Goal: Navigation & Orientation: Understand site structure

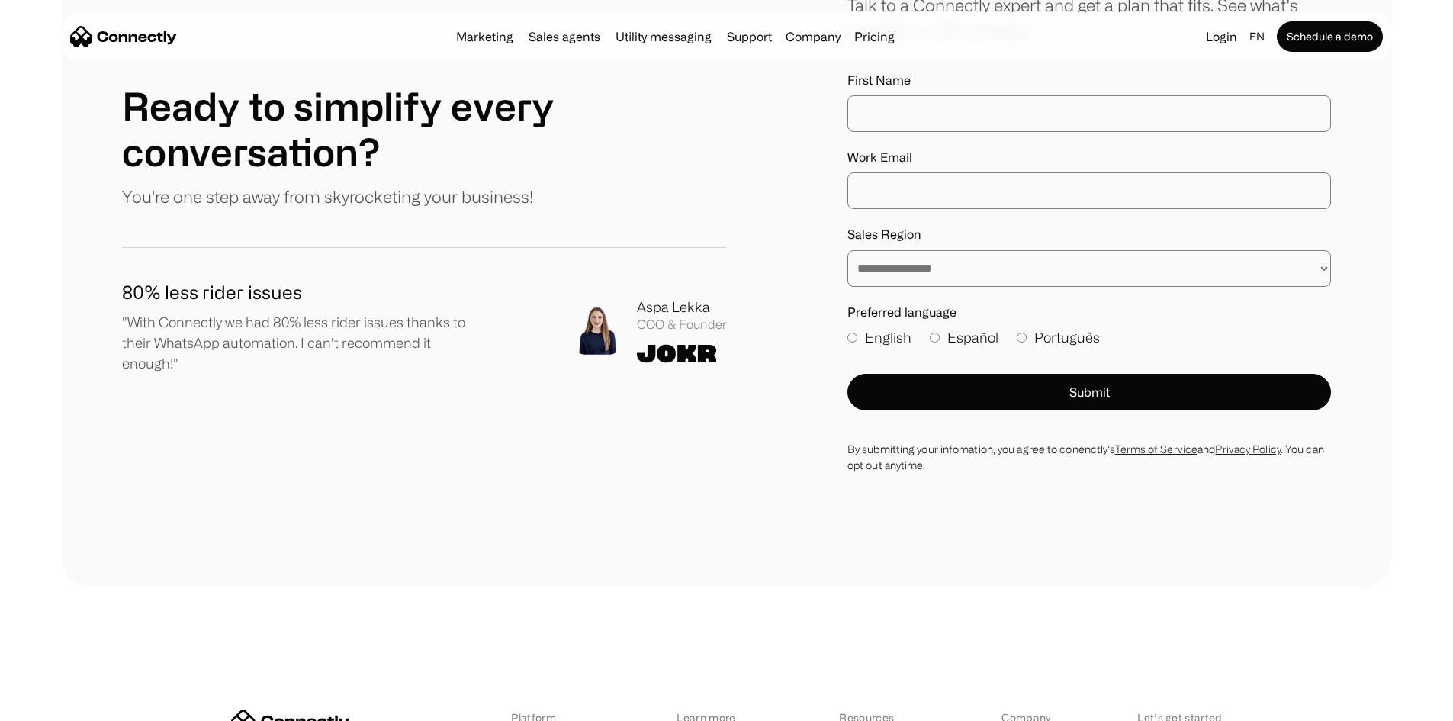
scroll to position [8659, 0]
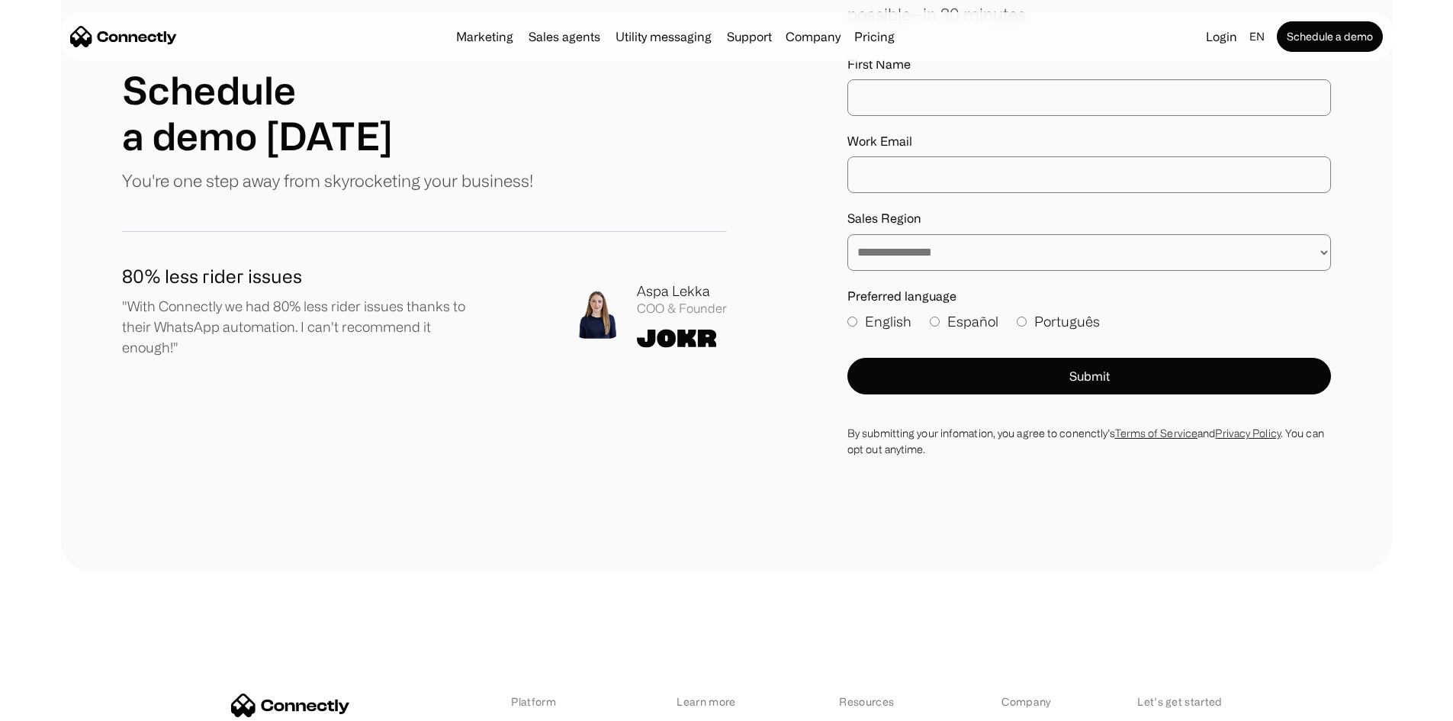
scroll to position [614, 0]
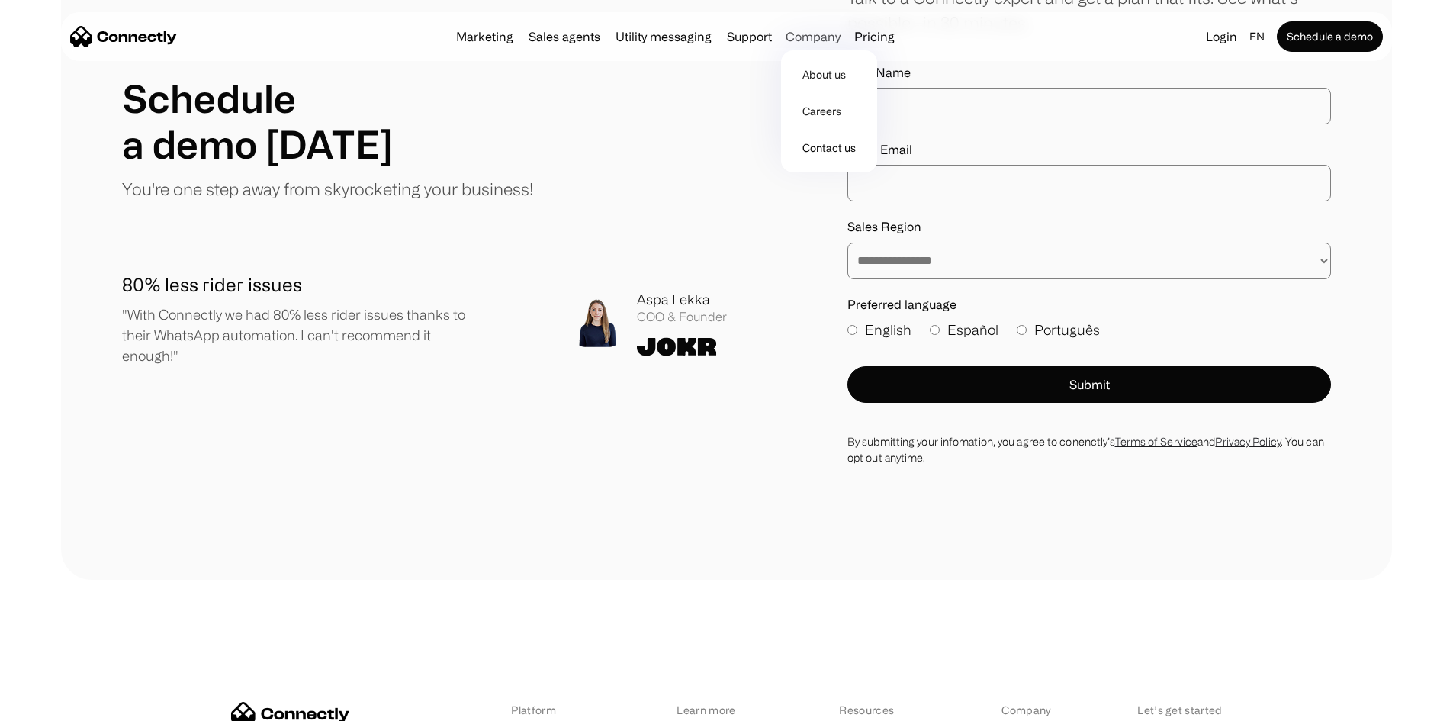
click at [826, 40] on div "Company" at bounding box center [812, 36] width 55 height 21
click at [845, 80] on link "About us" at bounding box center [829, 74] width 84 height 37
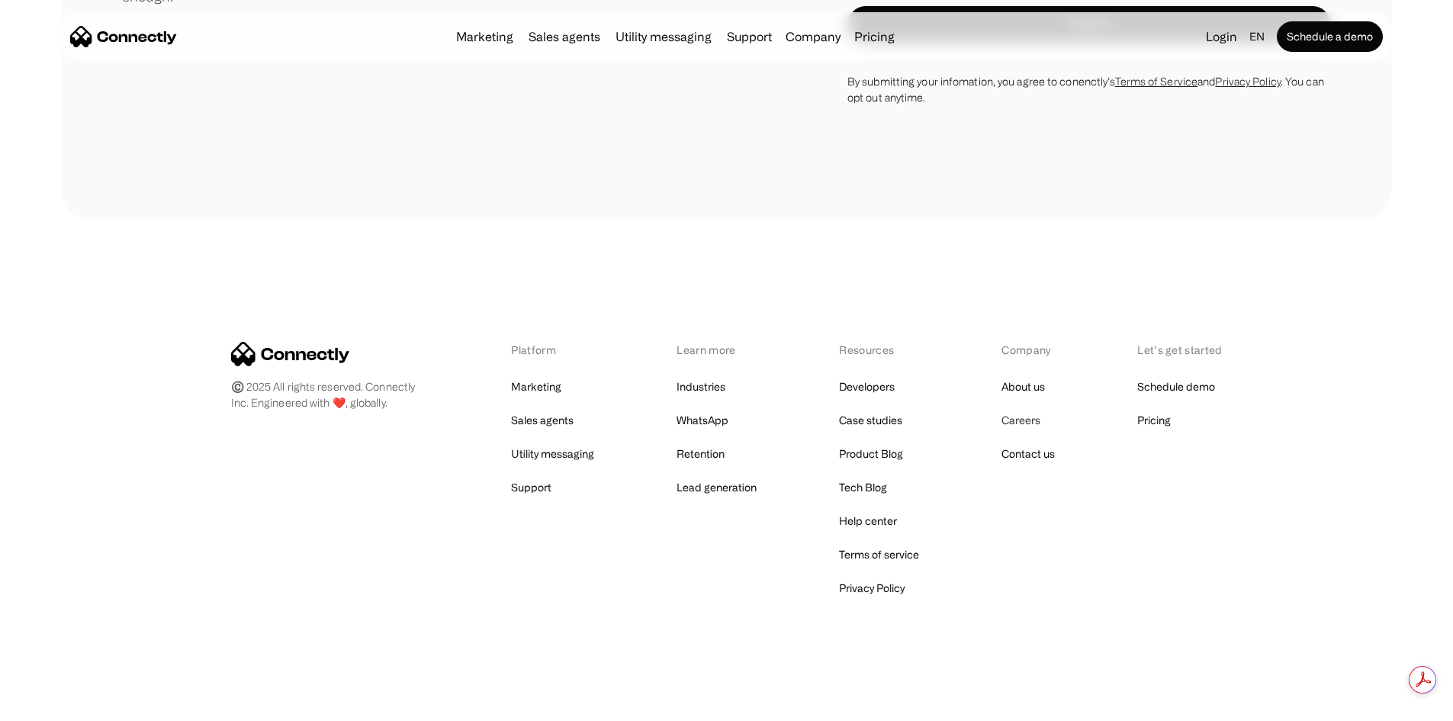
click at [1028, 419] on link "Careers" at bounding box center [1020, 419] width 39 height 21
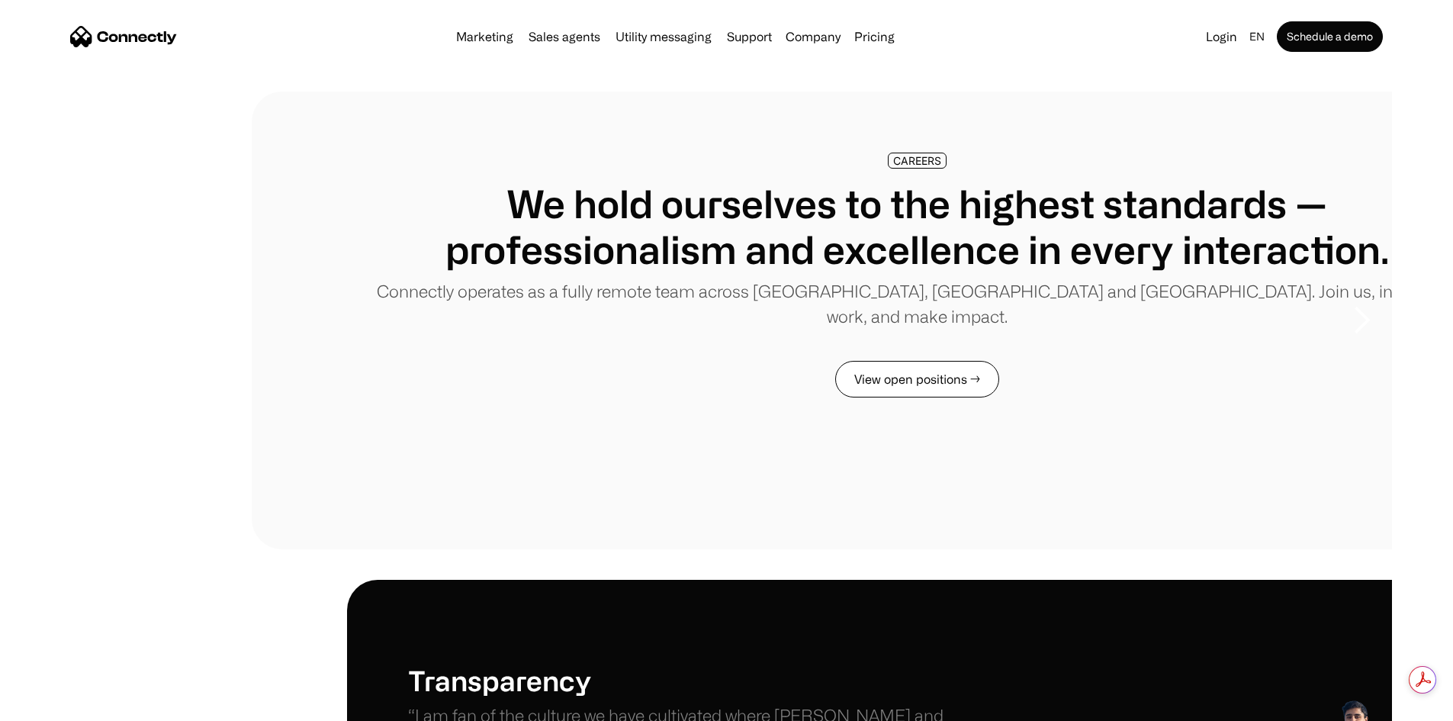
click at [835, 397] on link "View open positions →" at bounding box center [917, 379] width 164 height 37
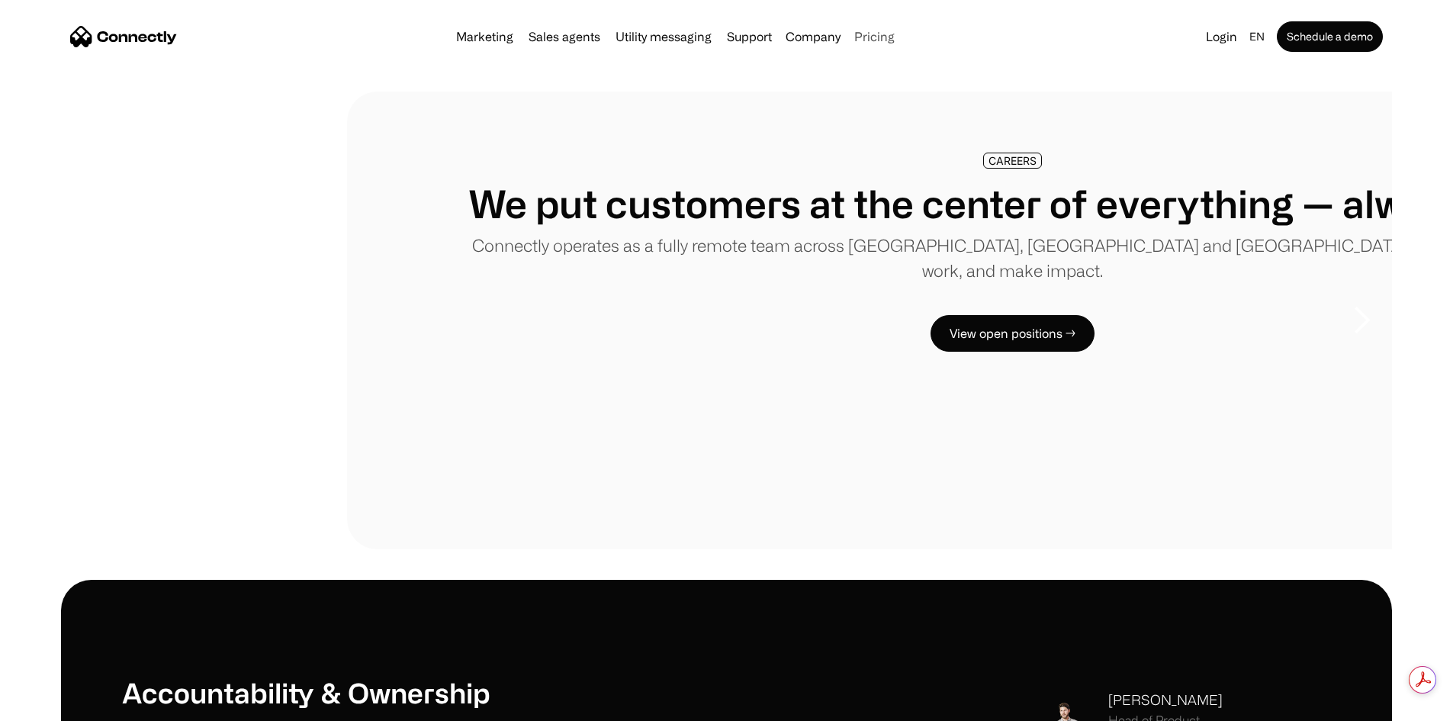
click at [900, 40] on link "Pricing" at bounding box center [874, 37] width 53 height 12
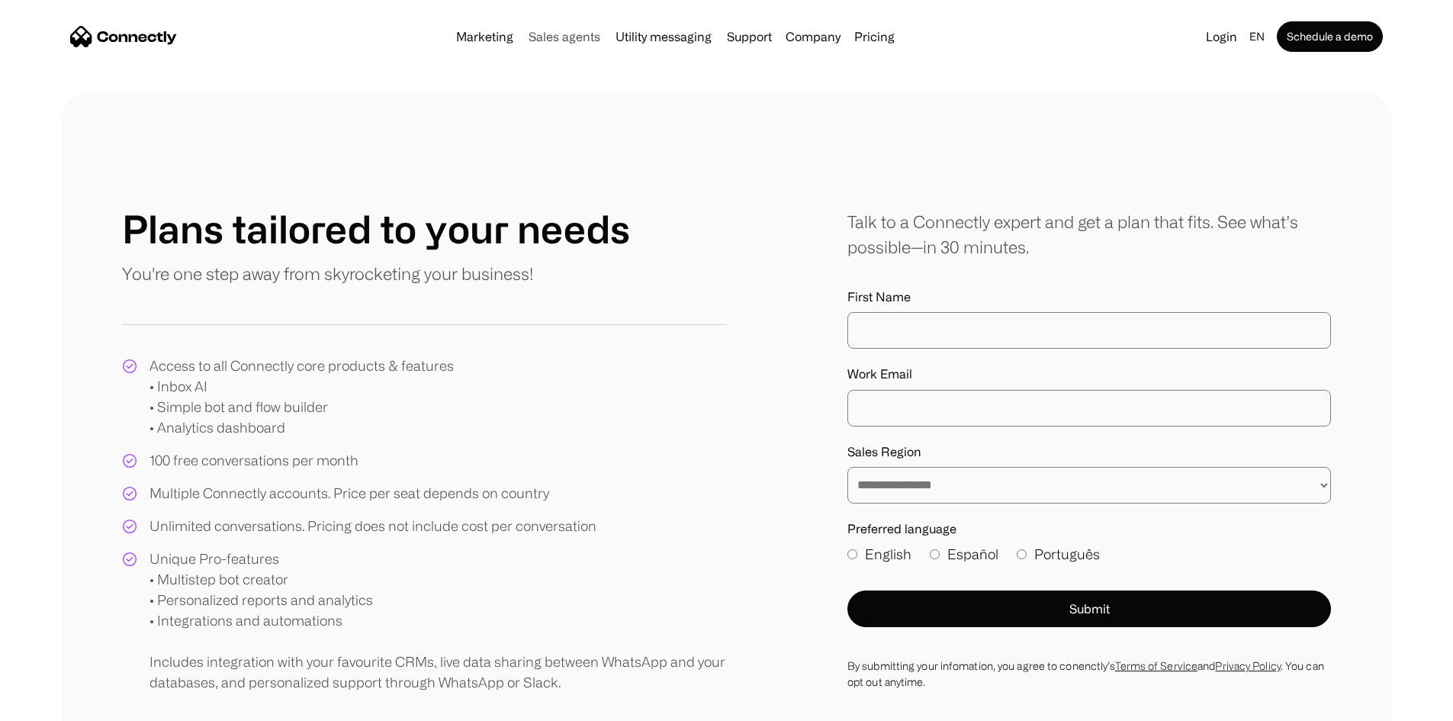
click at [522, 38] on link "Sales agents" at bounding box center [564, 37] width 84 height 12
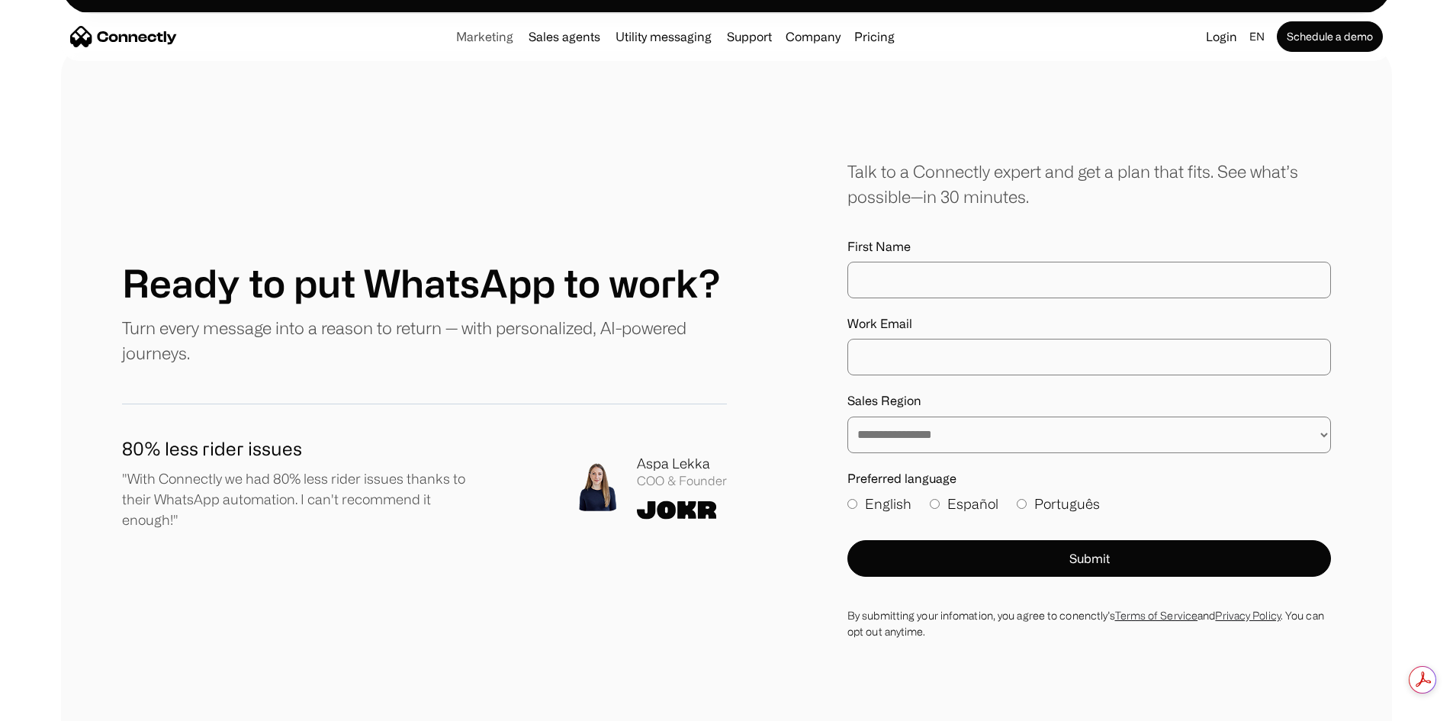
click at [450, 37] on link "Marketing" at bounding box center [484, 37] width 69 height 12
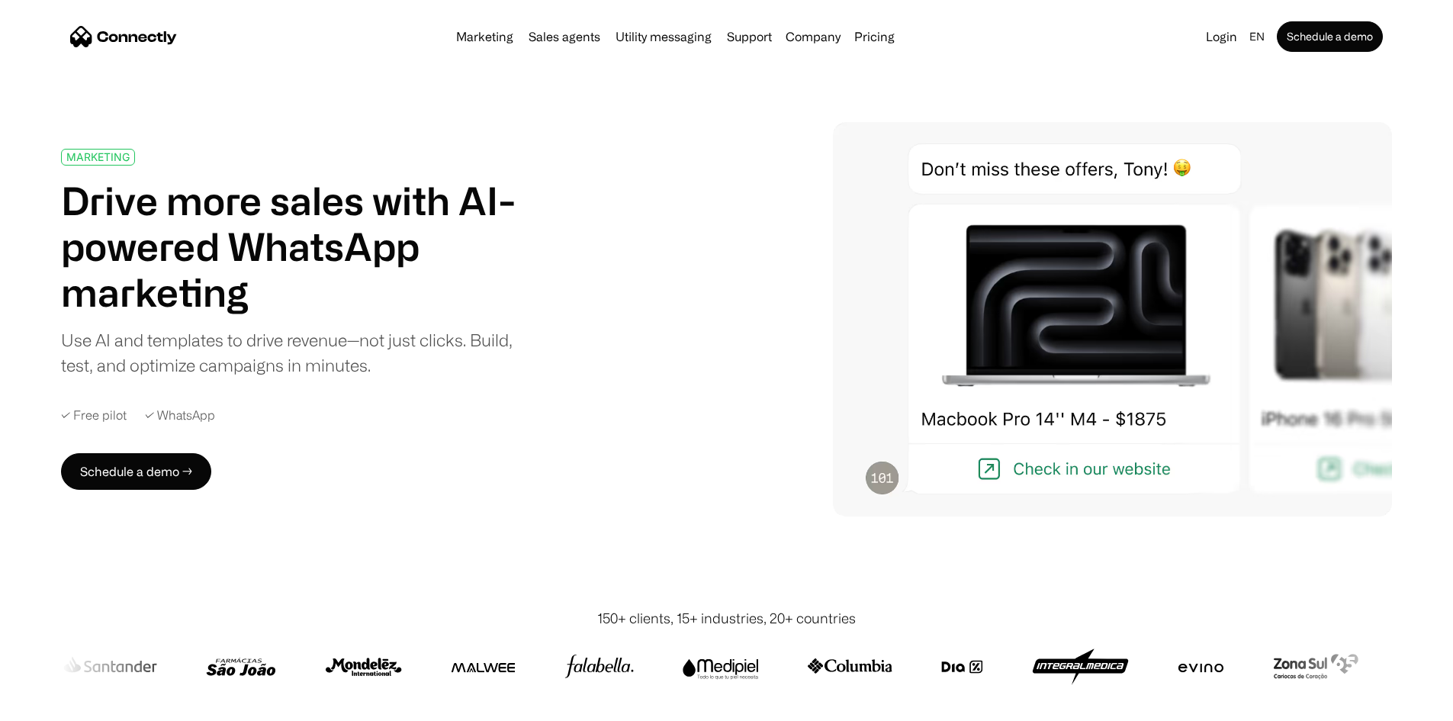
click at [175, 47] on img "home" at bounding box center [123, 36] width 107 height 21
